Goal: Task Accomplishment & Management: Use online tool/utility

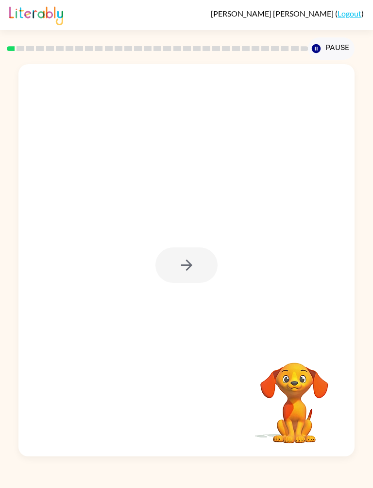
click at [198, 256] on div at bounding box center [187, 264] width 62 height 35
click at [195, 260] on icon "button" at bounding box center [186, 265] width 17 height 17
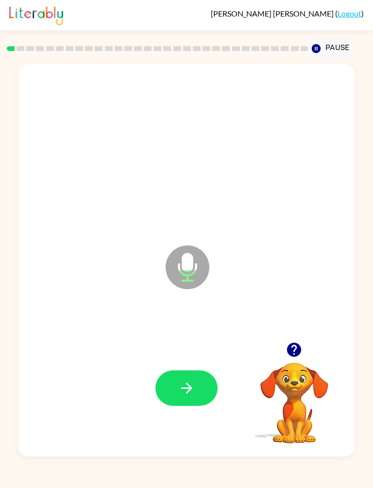
click at [193, 387] on icon "button" at bounding box center [186, 388] width 17 height 17
click at [197, 385] on button "button" at bounding box center [187, 387] width 62 height 35
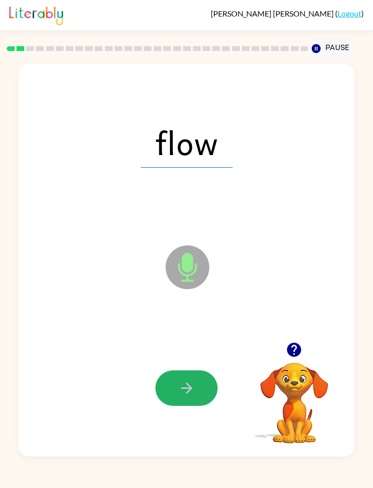
click at [201, 388] on button "button" at bounding box center [187, 387] width 62 height 35
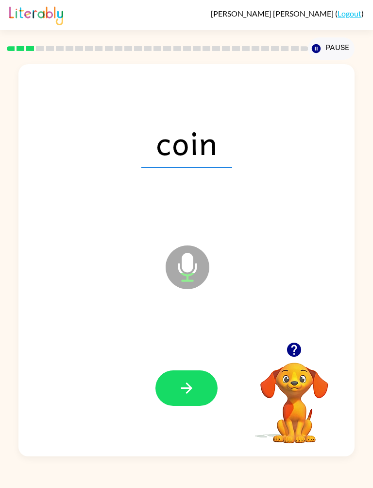
click at [206, 394] on button "button" at bounding box center [187, 387] width 62 height 35
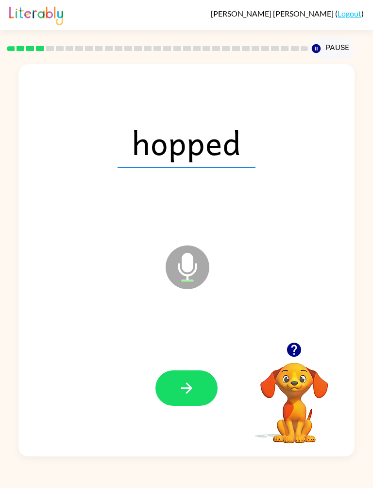
click at [193, 384] on icon "button" at bounding box center [186, 388] width 17 height 17
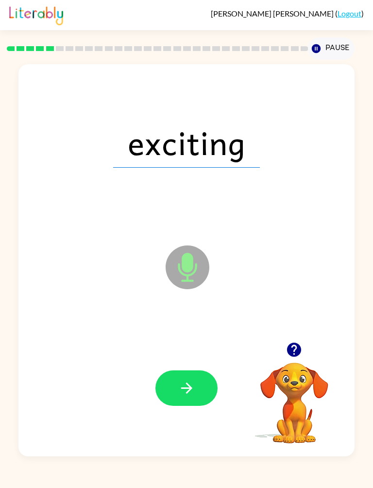
click at [202, 382] on button "button" at bounding box center [187, 387] width 62 height 35
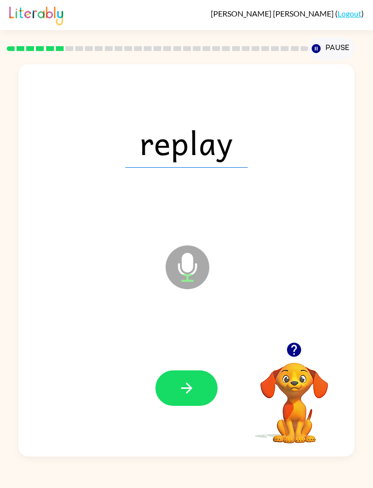
click at [205, 385] on button "button" at bounding box center [187, 387] width 62 height 35
click at [201, 396] on button "button" at bounding box center [187, 387] width 62 height 35
click at [209, 387] on button "button" at bounding box center [187, 387] width 62 height 35
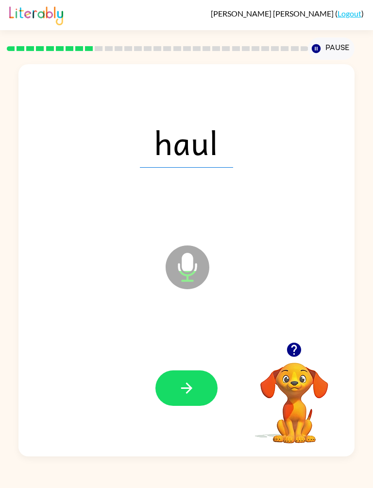
click at [189, 390] on icon "button" at bounding box center [186, 387] width 11 height 11
click at [198, 384] on button "button" at bounding box center [187, 387] width 62 height 35
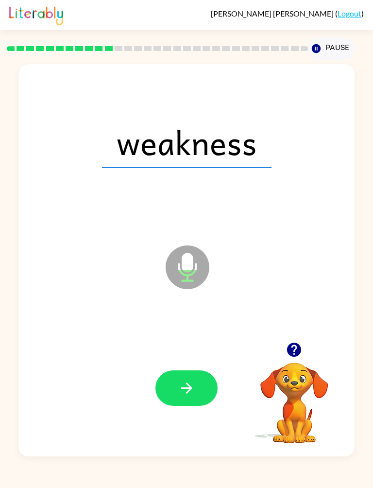
click at [199, 389] on button "button" at bounding box center [187, 387] width 62 height 35
click at [199, 389] on div at bounding box center [187, 387] width 62 height 35
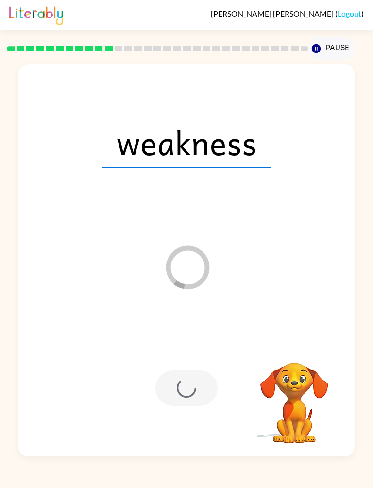
click at [195, 392] on div at bounding box center [187, 387] width 62 height 35
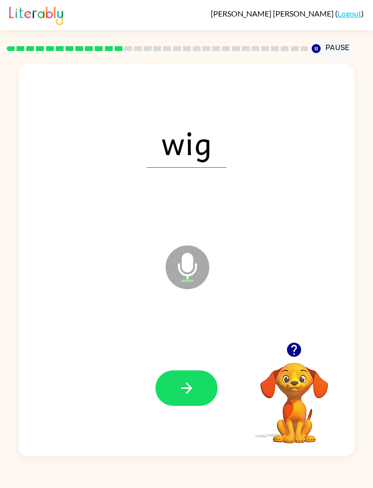
click at [203, 387] on button "button" at bounding box center [187, 387] width 62 height 35
click at [208, 390] on button "button" at bounding box center [187, 387] width 62 height 35
click at [202, 394] on button "button" at bounding box center [187, 387] width 62 height 35
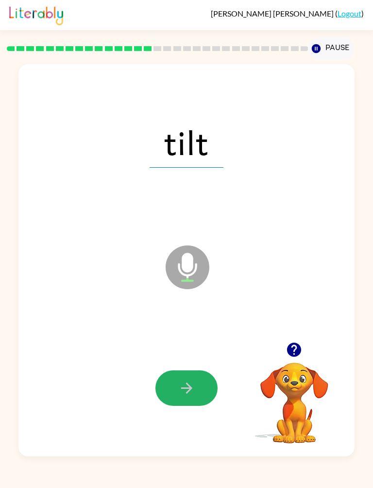
click at [208, 383] on button "button" at bounding box center [187, 387] width 62 height 35
click at [206, 388] on button "button" at bounding box center [187, 387] width 62 height 35
click at [202, 391] on button "button" at bounding box center [187, 387] width 62 height 35
click at [204, 390] on button "button" at bounding box center [187, 387] width 62 height 35
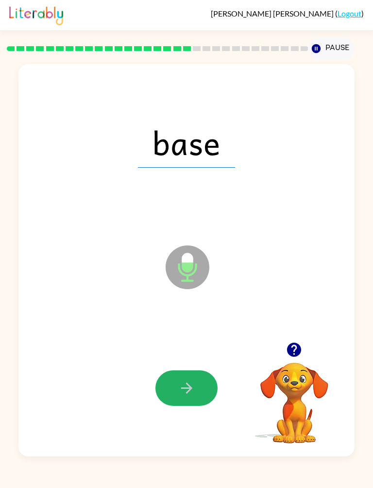
click at [196, 393] on button "button" at bounding box center [187, 387] width 62 height 35
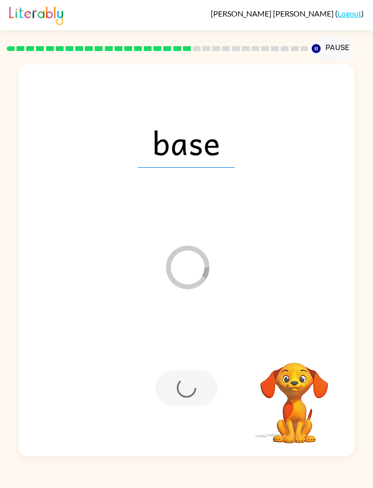
click at [196, 397] on div at bounding box center [187, 387] width 62 height 35
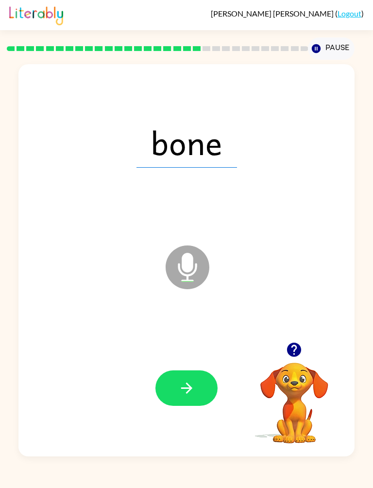
click at [198, 396] on button "button" at bounding box center [187, 387] width 62 height 35
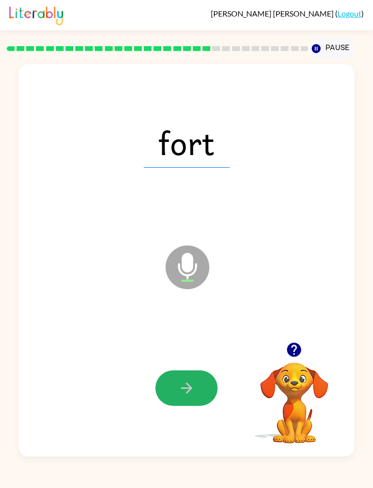
click at [198, 388] on button "button" at bounding box center [187, 387] width 62 height 35
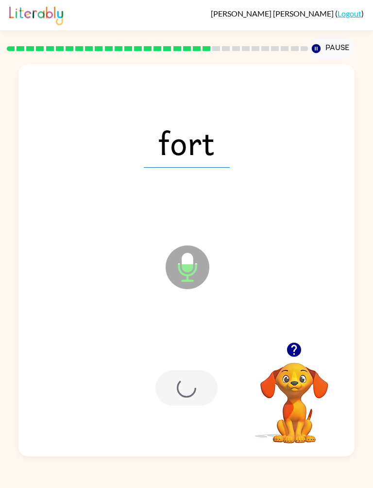
click at [196, 387] on div at bounding box center [187, 387] width 62 height 35
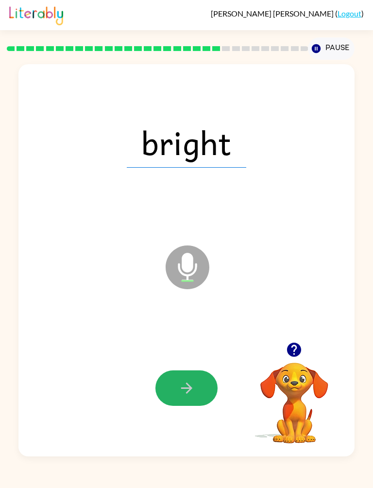
click at [194, 386] on icon "button" at bounding box center [186, 388] width 17 height 17
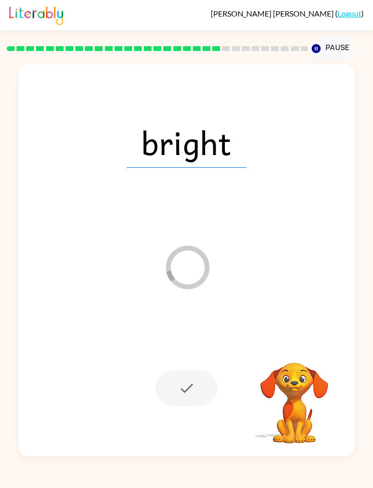
click at [191, 394] on div at bounding box center [187, 387] width 62 height 35
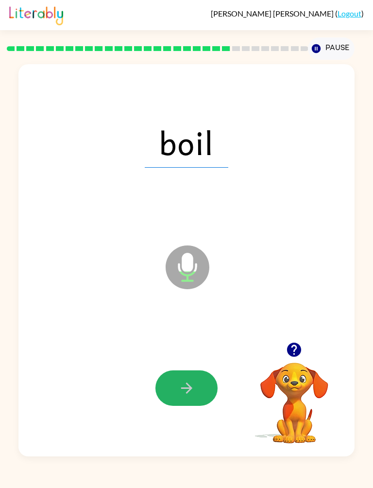
click at [202, 393] on button "button" at bounding box center [187, 387] width 62 height 35
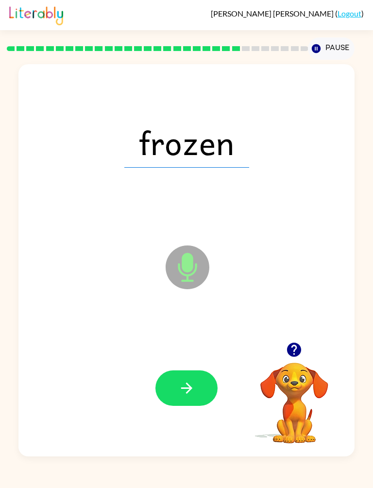
click at [192, 392] on icon "button" at bounding box center [186, 388] width 17 height 17
click at [196, 395] on div at bounding box center [187, 387] width 62 height 35
click at [201, 384] on button "button" at bounding box center [187, 387] width 62 height 35
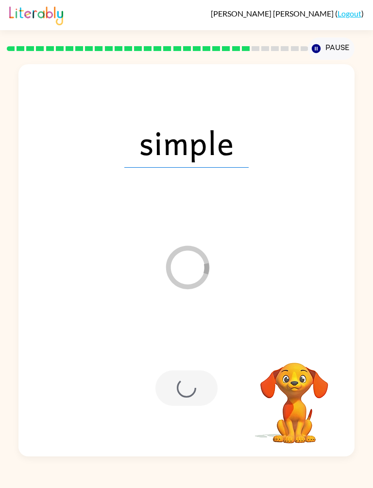
click at [197, 382] on div at bounding box center [187, 387] width 62 height 35
click at [190, 389] on div at bounding box center [187, 387] width 62 height 35
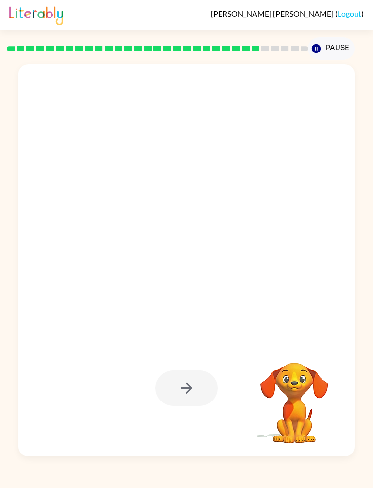
click at [193, 385] on div at bounding box center [187, 387] width 62 height 35
click at [191, 389] on div at bounding box center [187, 387] width 62 height 35
click at [194, 392] on div at bounding box center [187, 387] width 62 height 35
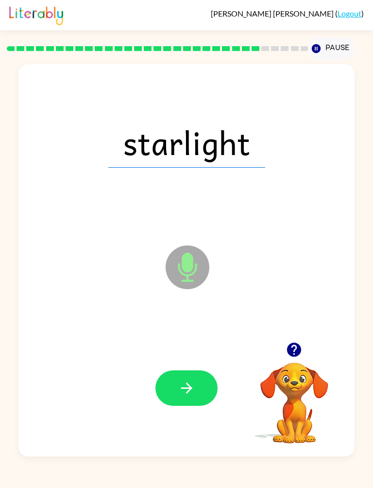
click at [191, 387] on icon "button" at bounding box center [186, 387] width 11 height 11
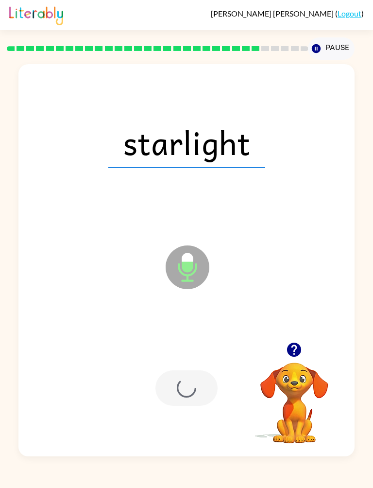
click at [191, 387] on div at bounding box center [187, 387] width 62 height 35
click at [196, 393] on div at bounding box center [187, 387] width 62 height 35
click at [195, 393] on div at bounding box center [187, 387] width 62 height 35
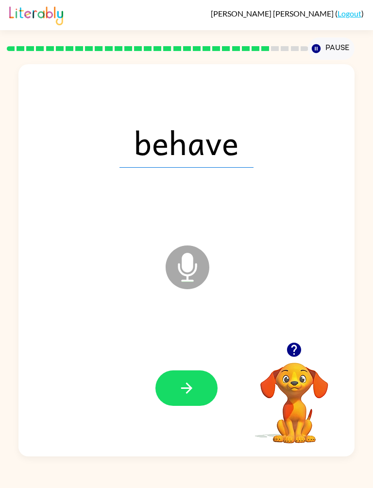
click at [198, 391] on button "button" at bounding box center [187, 387] width 62 height 35
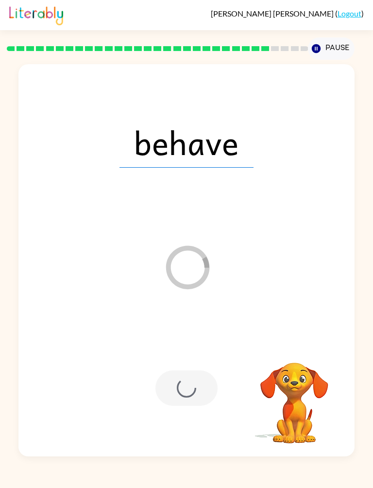
click at [199, 391] on div at bounding box center [187, 387] width 62 height 35
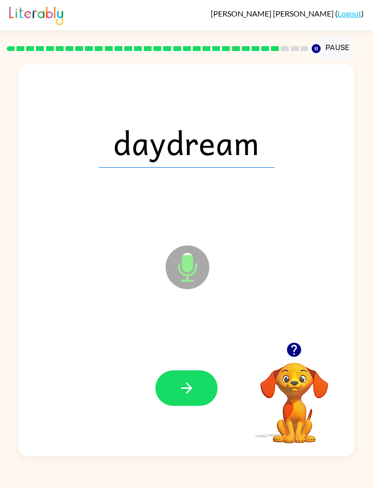
click at [199, 391] on button "button" at bounding box center [187, 387] width 62 height 35
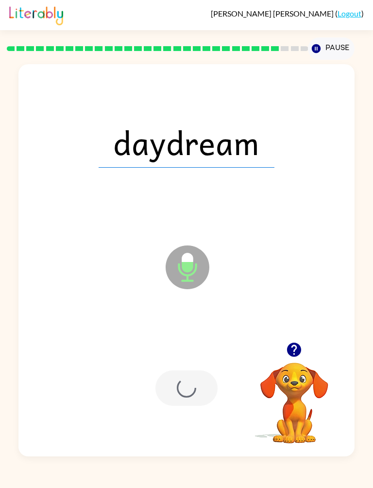
click at [199, 391] on div at bounding box center [187, 387] width 62 height 35
click at [198, 387] on div at bounding box center [187, 387] width 62 height 35
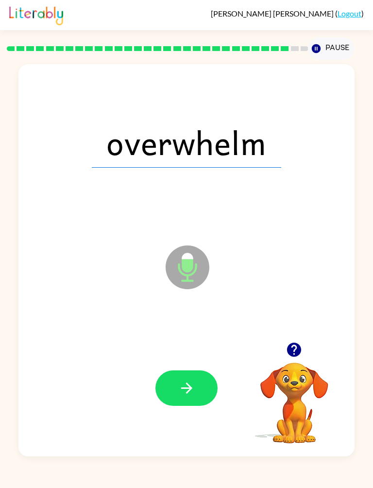
click at [198, 393] on button "button" at bounding box center [187, 387] width 62 height 35
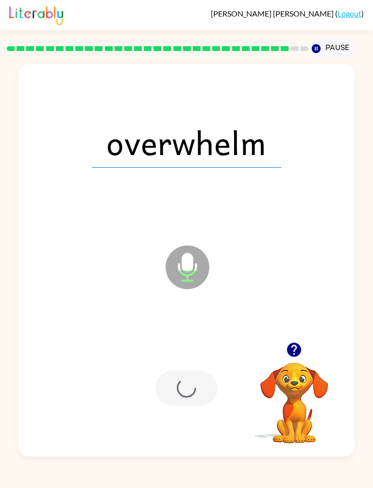
click at [204, 387] on div at bounding box center [187, 387] width 62 height 35
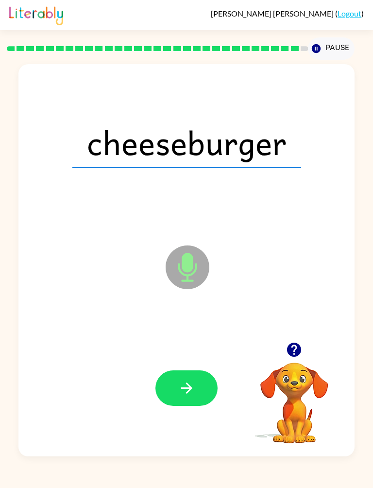
click at [192, 387] on icon "button" at bounding box center [186, 388] width 17 height 17
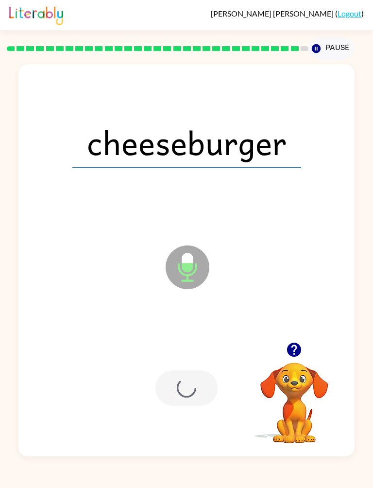
click at [192, 387] on div at bounding box center [187, 387] width 62 height 35
click at [178, 390] on div at bounding box center [187, 387] width 62 height 35
click at [177, 390] on div at bounding box center [187, 387] width 62 height 35
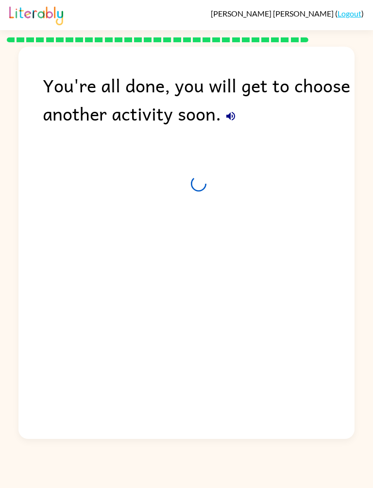
click at [174, 386] on div "You're all done, you will get to choose another activity soon." at bounding box center [186, 240] width 336 height 387
